Goal: Task Accomplishment & Management: Manage account settings

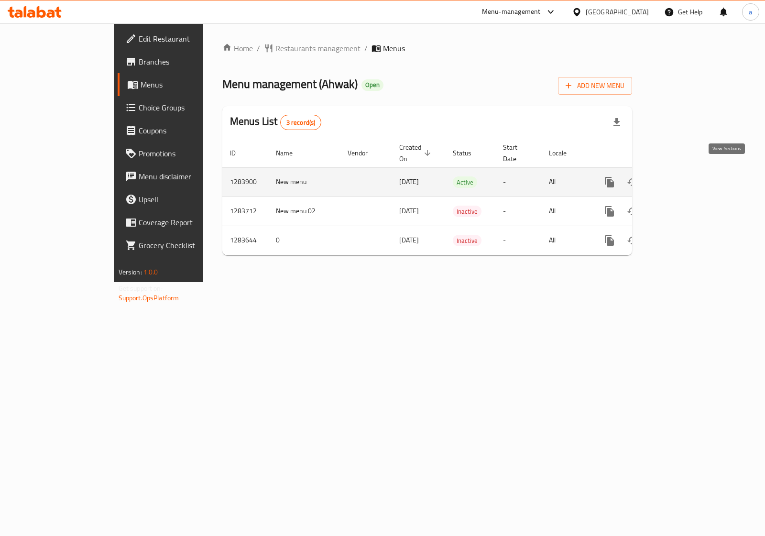
click at [684, 176] on icon "enhanced table" at bounding box center [677, 181] width 11 height 11
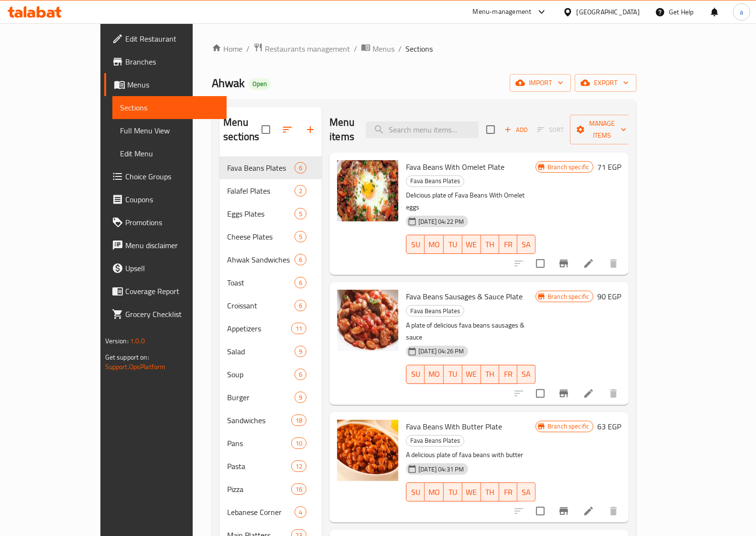
click at [125, 177] on span "Choice Groups" at bounding box center [172, 176] width 94 height 11
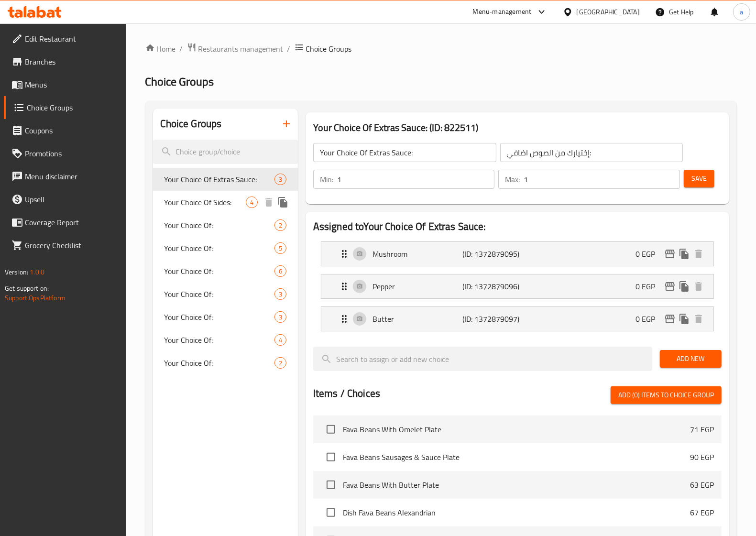
click at [213, 204] on span "Your Choice Of Sides:" at bounding box center [204, 201] width 81 height 11
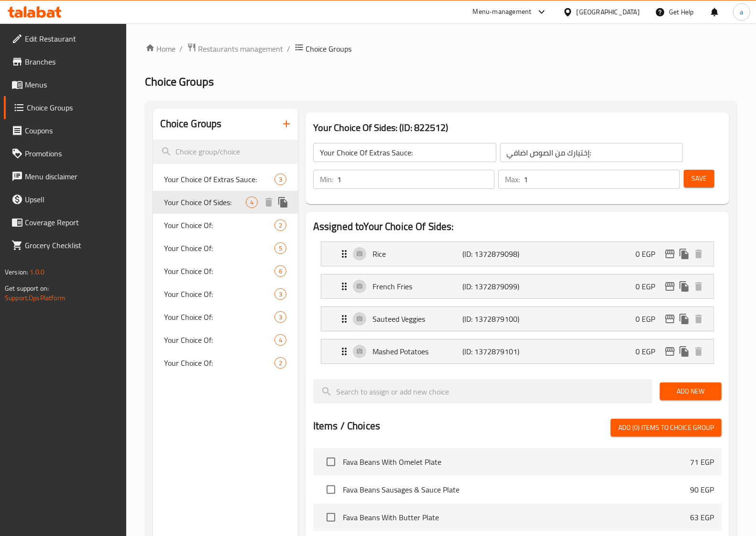
type input "Your Choice Of Sides:"
type input "إختيارك من الأطباق الجانبية:"
type input "2"
click at [201, 44] on span "Restaurants management" at bounding box center [240, 48] width 85 height 11
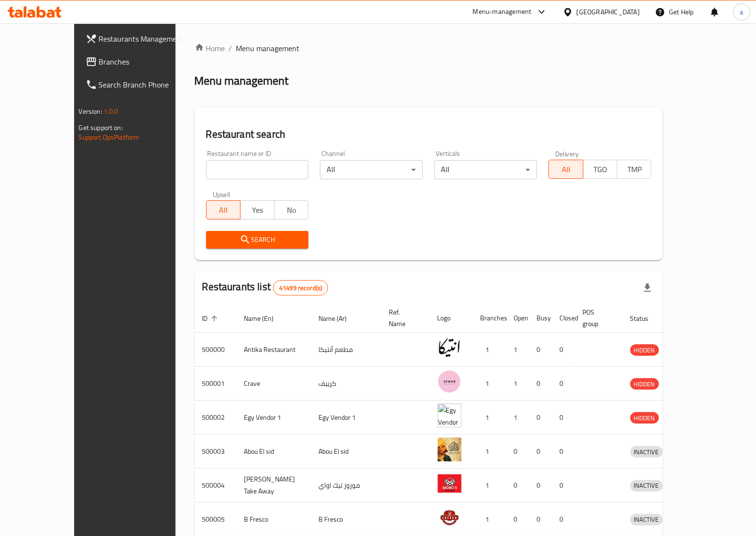
click at [99, 58] on span "Branches" at bounding box center [146, 61] width 94 height 11
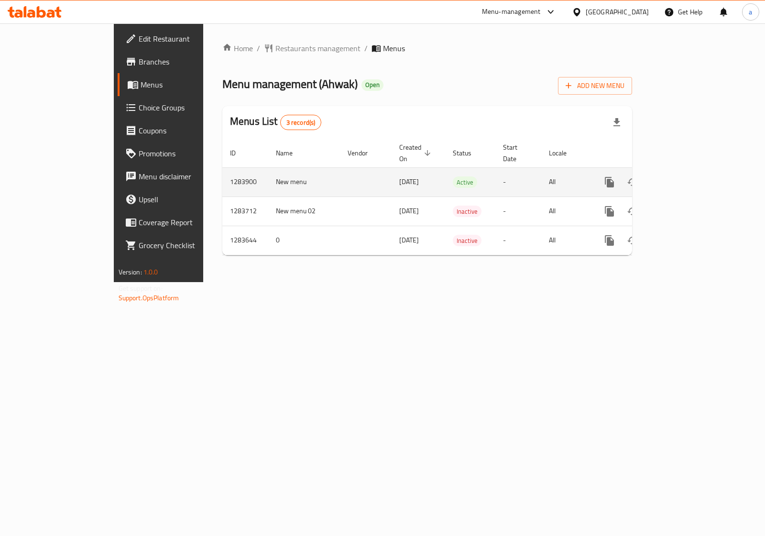
click at [684, 176] on icon "enhanced table" at bounding box center [677, 181] width 11 height 11
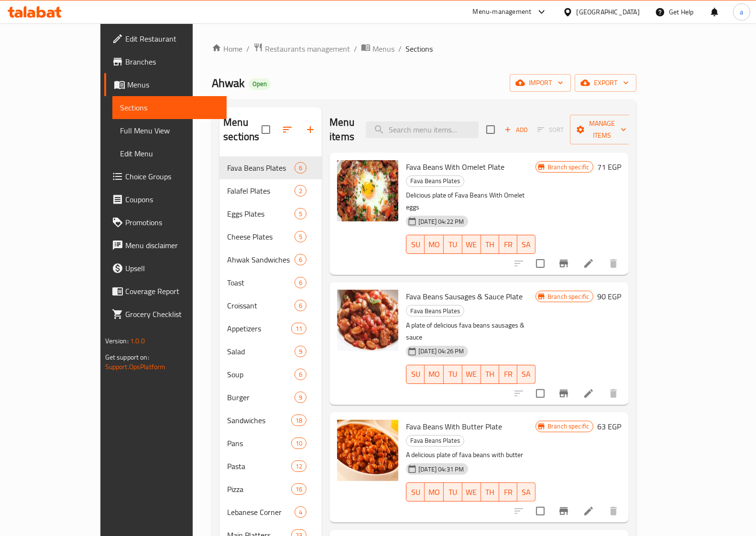
click at [125, 177] on span "Choice Groups" at bounding box center [172, 176] width 94 height 11
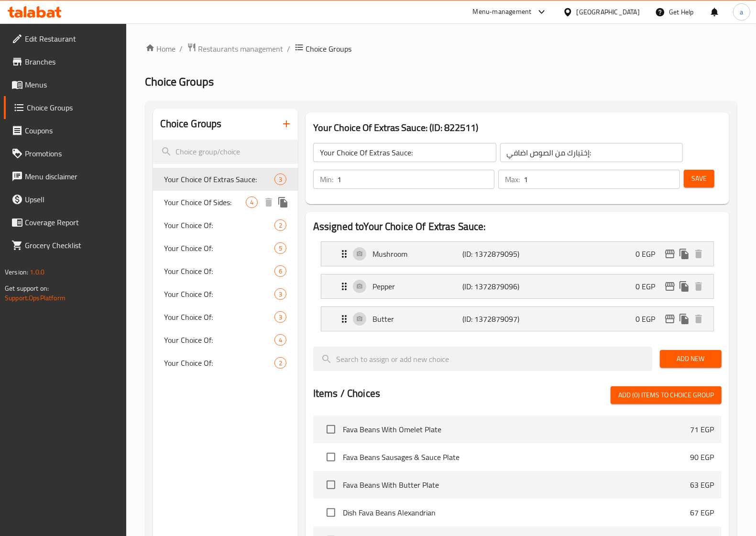
click at [217, 202] on span "Your Choice Of Sides:" at bounding box center [204, 201] width 81 height 11
type input "Your Choice Of Sides:"
type input "إختيارك من الأطباق الجانبية:"
type input "2"
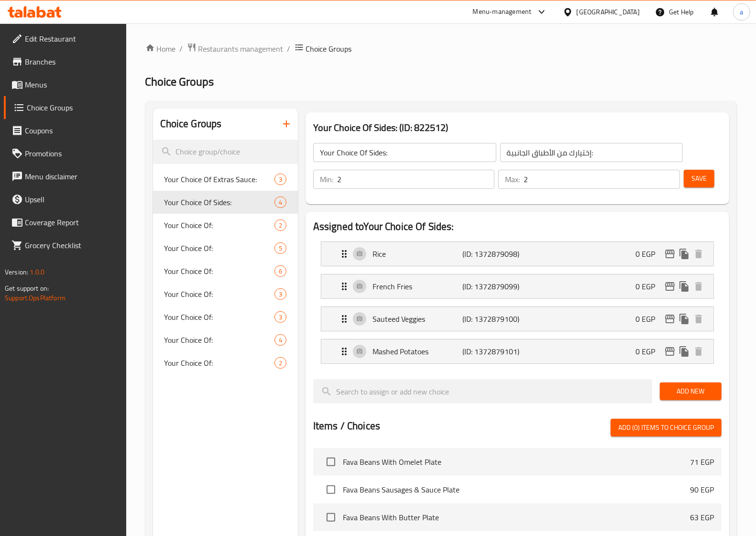
click at [474, 76] on h2 "Choice Groups" at bounding box center [440, 81] width 591 height 15
click at [213, 46] on span "Restaurants management" at bounding box center [240, 48] width 85 height 11
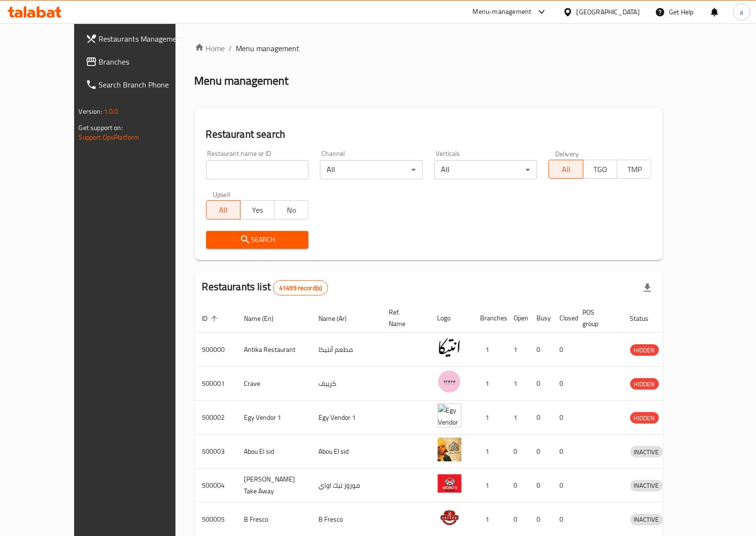
click at [99, 62] on span "Branches" at bounding box center [146, 61] width 94 height 11
